Goal: Navigation & Orientation: Understand site structure

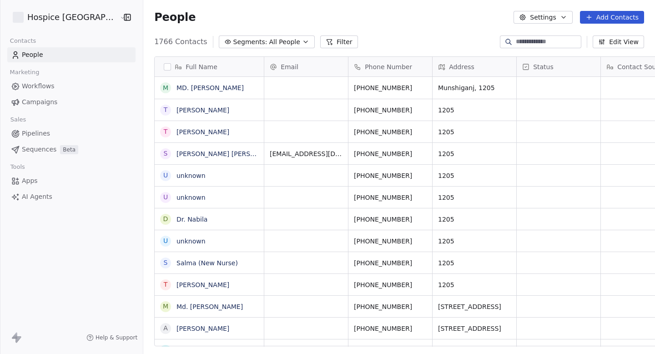
scroll to position [312, 532]
click at [63, 106] on link "Campaigns" at bounding box center [71, 102] width 128 height 15
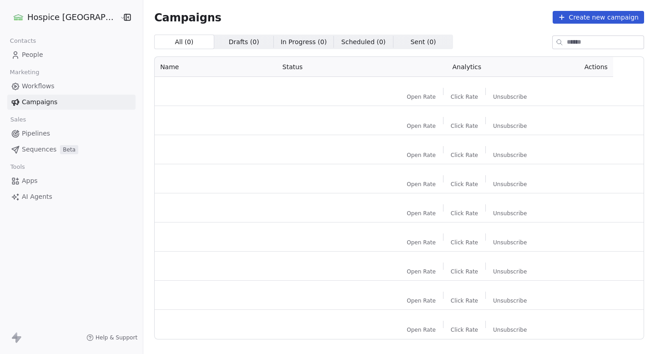
click at [61, 86] on link "Workflows" at bounding box center [71, 86] width 128 height 15
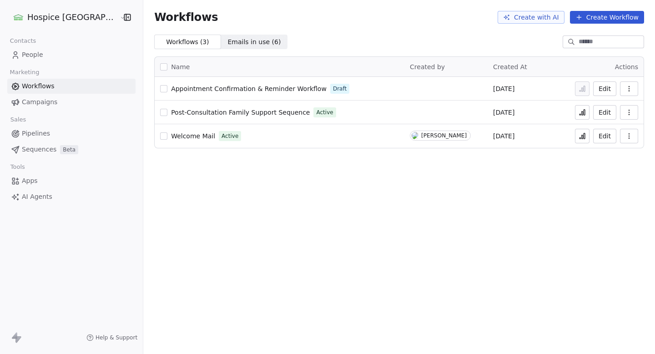
click at [32, 179] on span "Apps" at bounding box center [30, 181] width 16 height 10
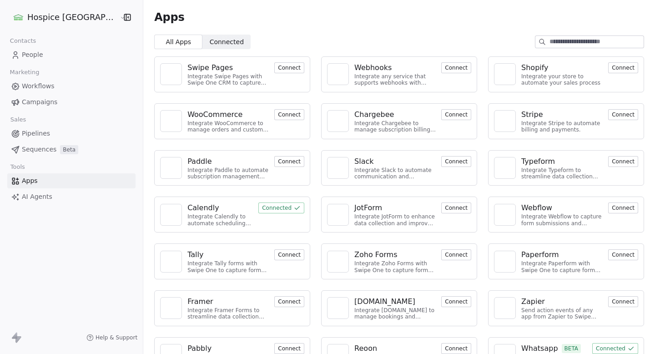
scroll to position [26, 0]
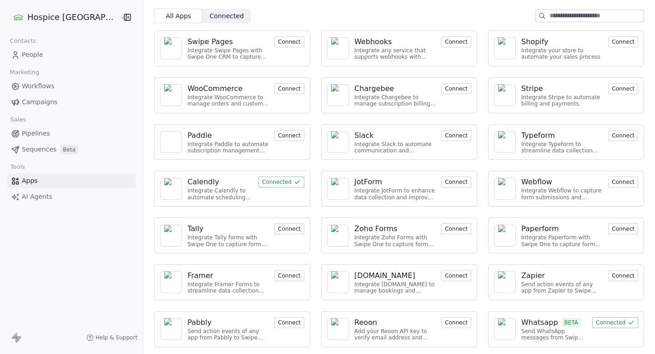
click at [498, 326] on img at bounding box center [505, 329] width 14 height 22
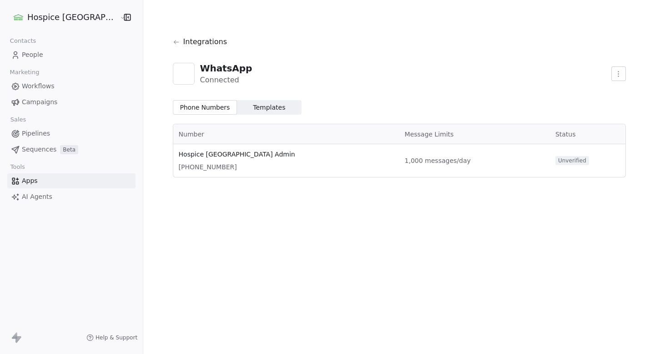
drag, startPoint x: 171, startPoint y: 167, endPoint x: 248, endPoint y: 167, distance: 77.8
click at [248, 167] on span "[PHONE_NUMBER]" at bounding box center [286, 166] width 215 height 9
drag, startPoint x: 397, startPoint y: 164, endPoint x: 469, endPoint y: 164, distance: 71.9
click at [469, 164] on span "1,000 messages/day" at bounding box center [475, 160] width 140 height 9
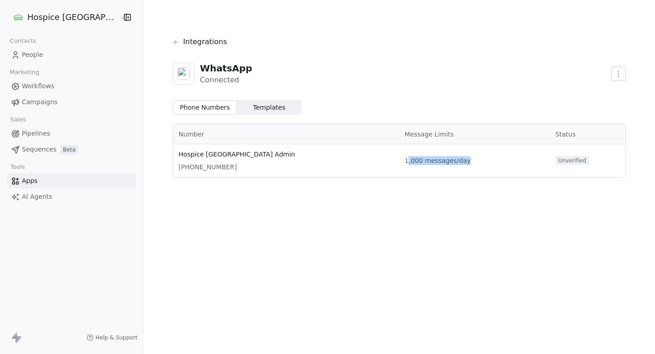
click at [469, 164] on span "1,000 messages/day" at bounding box center [475, 160] width 140 height 9
drag, startPoint x: 469, startPoint y: 164, endPoint x: 380, endPoint y: 162, distance: 89.2
click at [380, 162] on tr "Hospice [GEOGRAPHIC_DATA] Admin [PHONE_NUMBER],000 messages/day Unverified" at bounding box center [399, 160] width 452 height 33
click at [380, 162] on span "[PHONE_NUMBER]" at bounding box center [286, 166] width 215 height 9
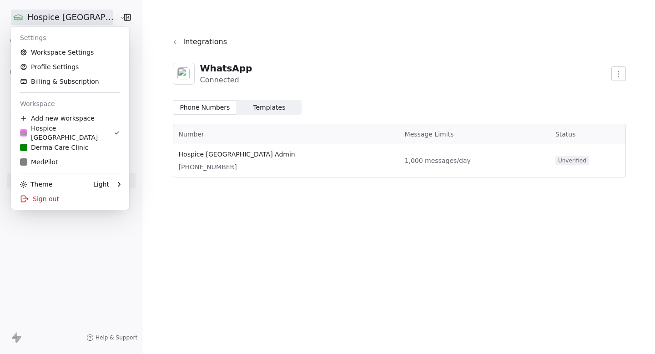
click at [64, 17] on html "Hospice [GEOGRAPHIC_DATA] Contacts People Marketing Workflows Campaigns Sales P…" at bounding box center [327, 177] width 655 height 354
click at [59, 147] on div "Derma Care Clinic" at bounding box center [54, 147] width 68 height 9
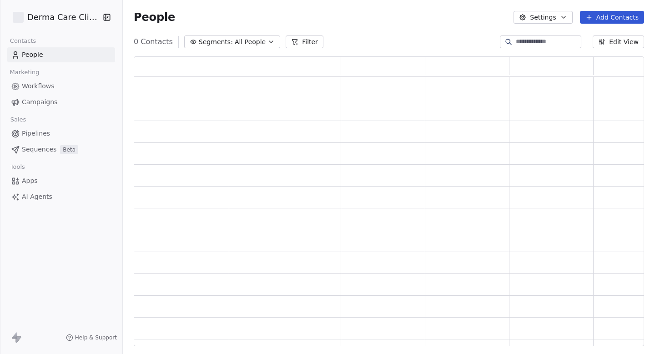
scroll to position [290, 510]
click at [45, 177] on link "Apps" at bounding box center [61, 180] width 108 height 15
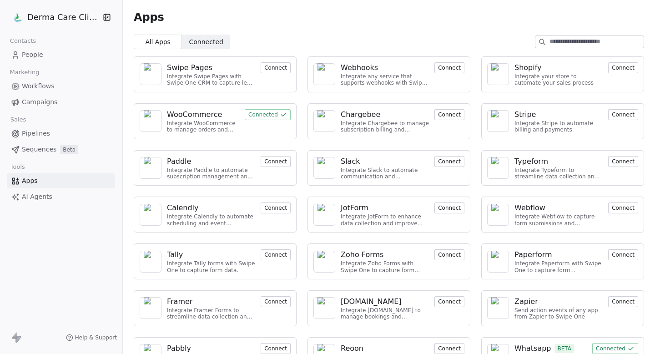
click at [498, 347] on div at bounding box center [498, 355] width 22 height 22
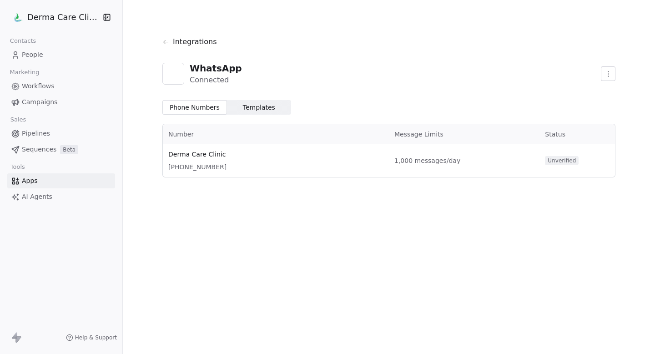
click at [42, 19] on html "Derma Care Clinic Contacts People Marketing Workflows Campaigns Sales Pipelines…" at bounding box center [327, 177] width 655 height 354
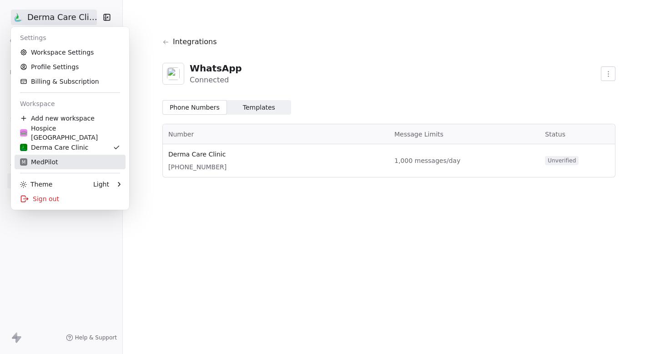
click at [78, 161] on div "M MedPilot" at bounding box center [70, 161] width 100 height 9
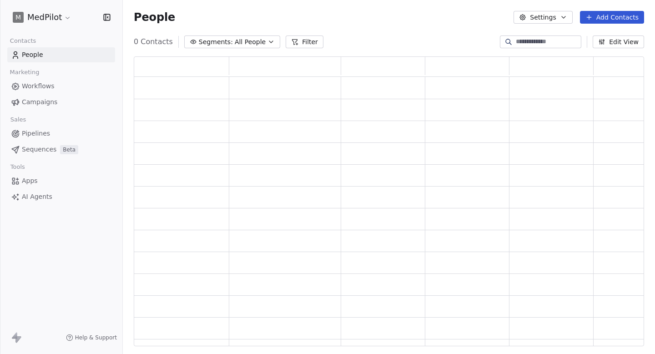
scroll to position [290, 510]
click at [46, 180] on link "Apps" at bounding box center [61, 180] width 108 height 15
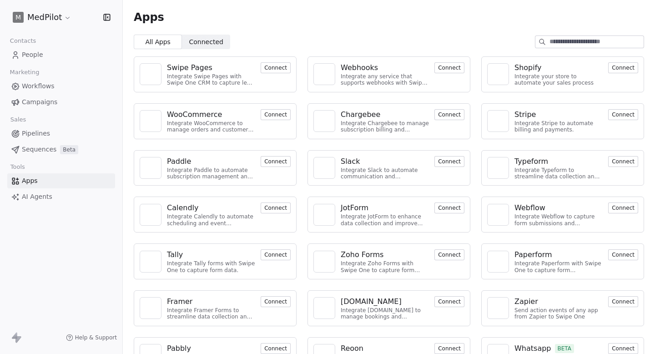
scroll to position [26, 0]
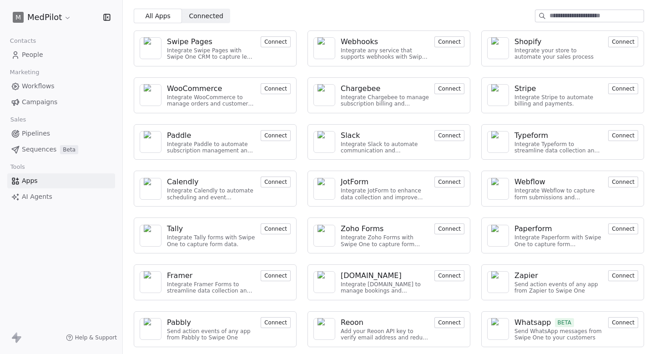
click at [497, 333] on img at bounding box center [498, 329] width 14 height 22
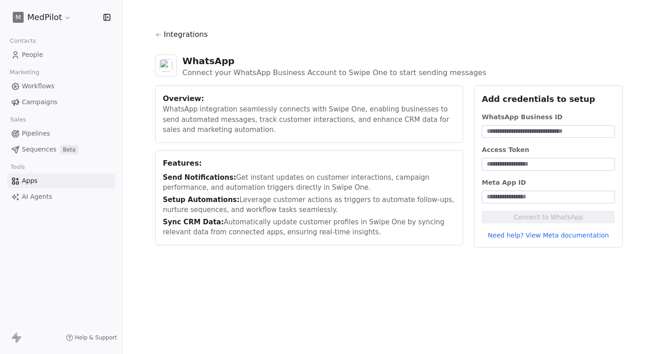
click at [39, 52] on span "People" at bounding box center [32, 55] width 21 height 10
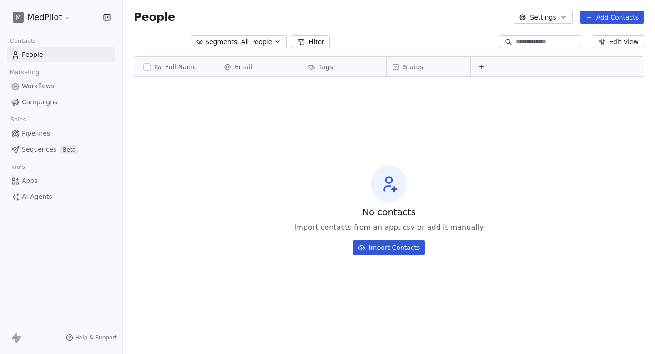
scroll to position [0, 0]
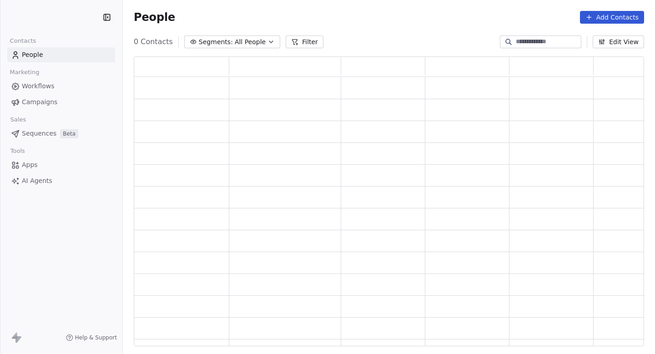
scroll to position [290, 510]
